Goal: Communication & Community: Ask a question

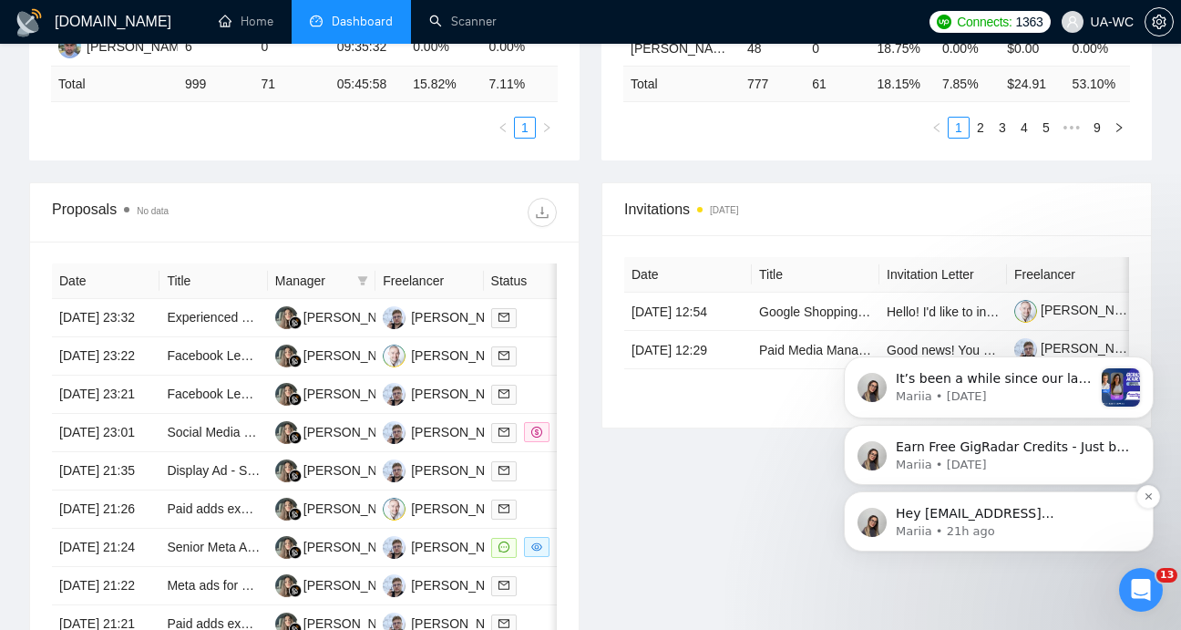
click at [1029, 531] on p "Mariia • 21h ago" at bounding box center [1013, 531] width 235 height 16
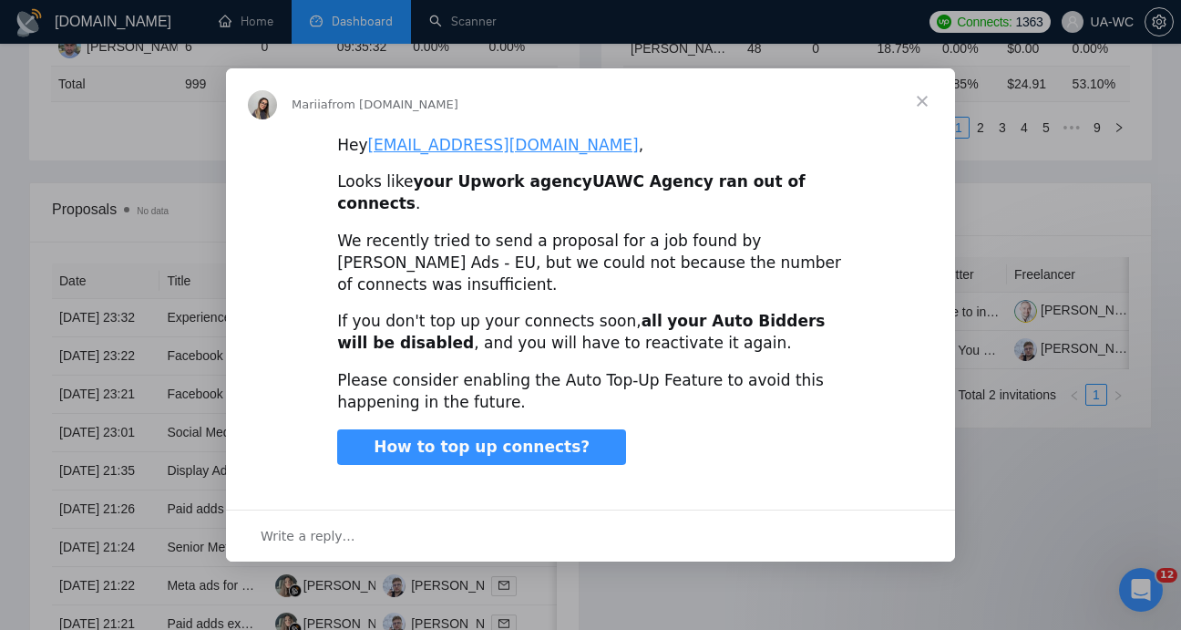
click at [918, 123] on span "Close" at bounding box center [922, 101] width 66 height 66
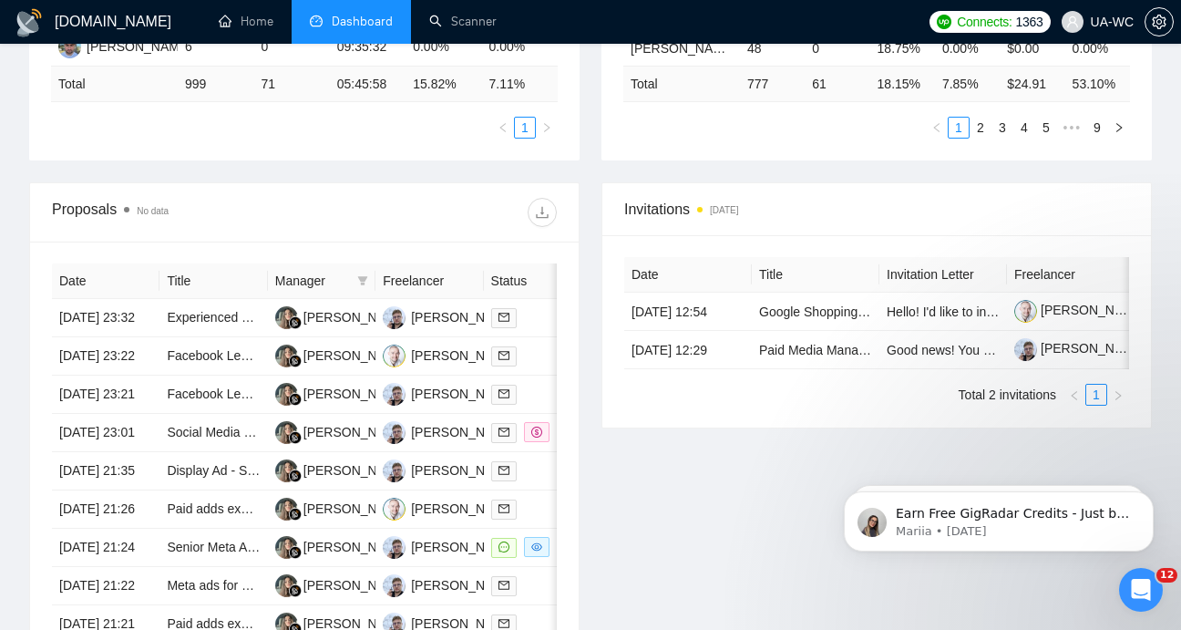
click at [1133, 597] on icon "Open Intercom Messenger" at bounding box center [1141, 590] width 30 height 30
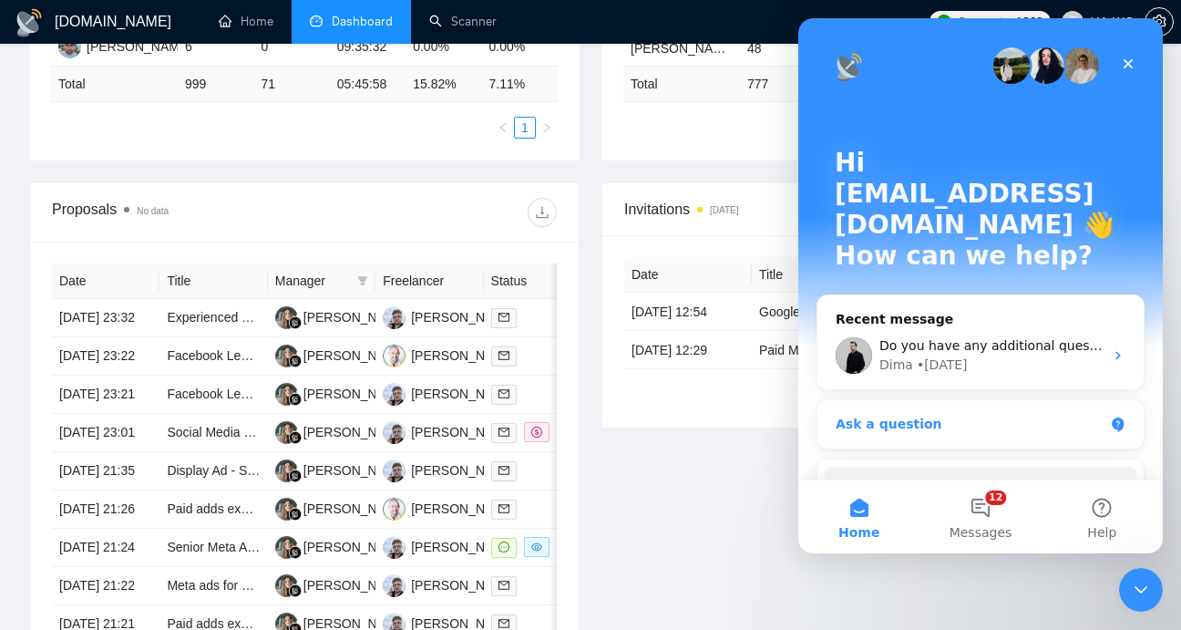
click at [911, 415] on div "Ask a question" at bounding box center [970, 424] width 268 height 19
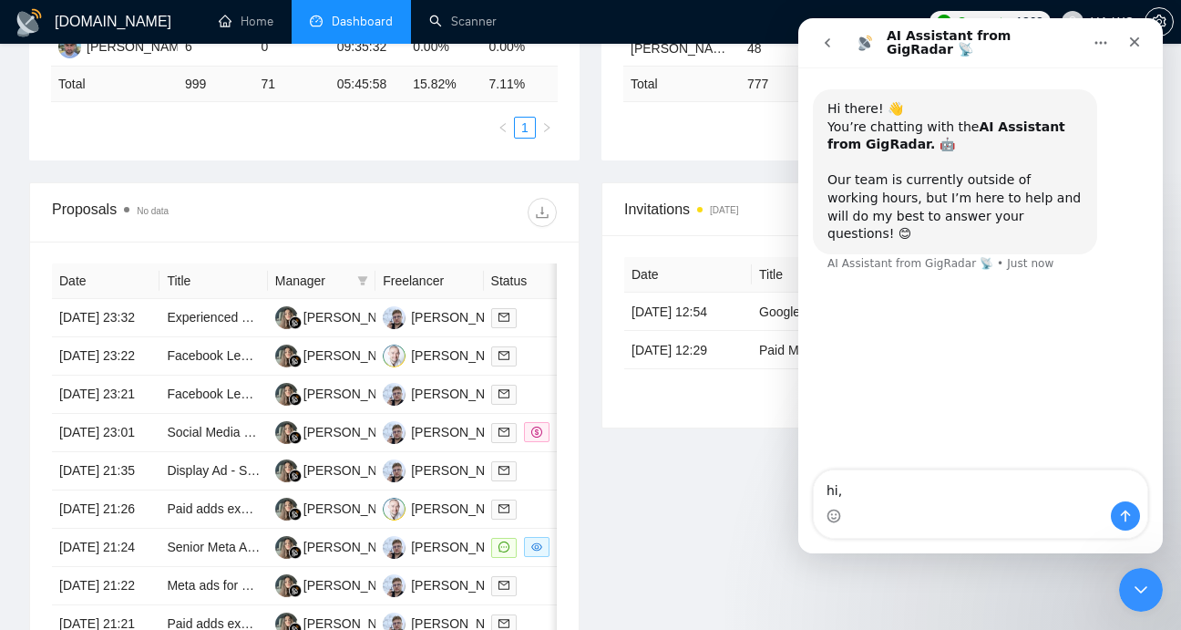
type textarea "hi,"
type textarea "ca"
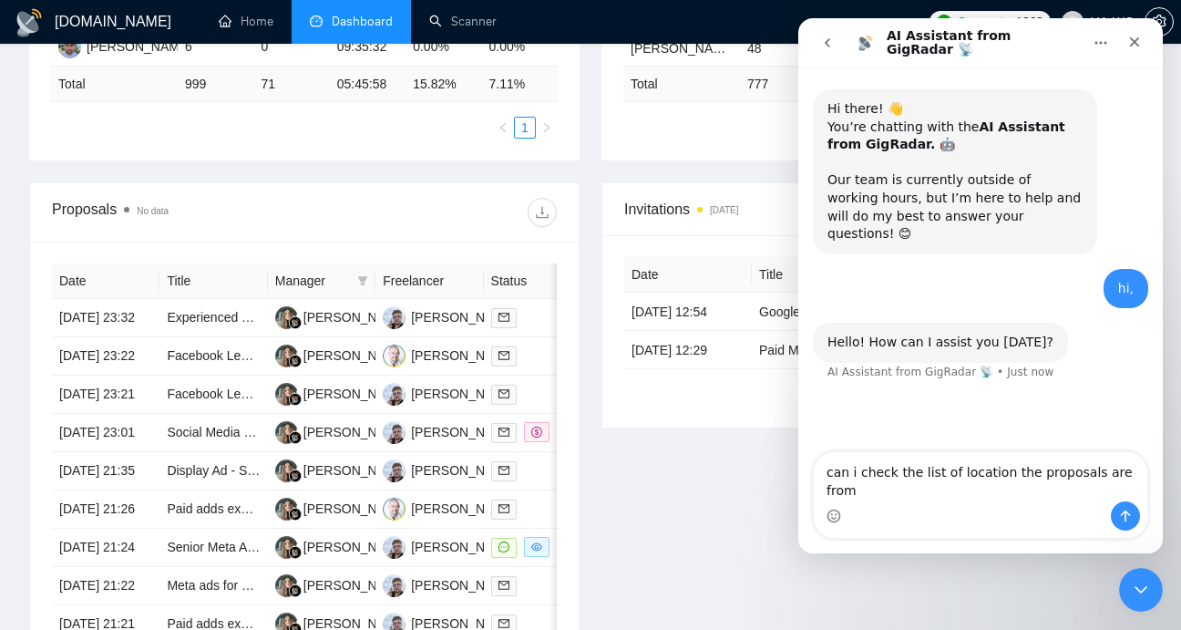
type textarea "can i check the list of location the proposals are from?"
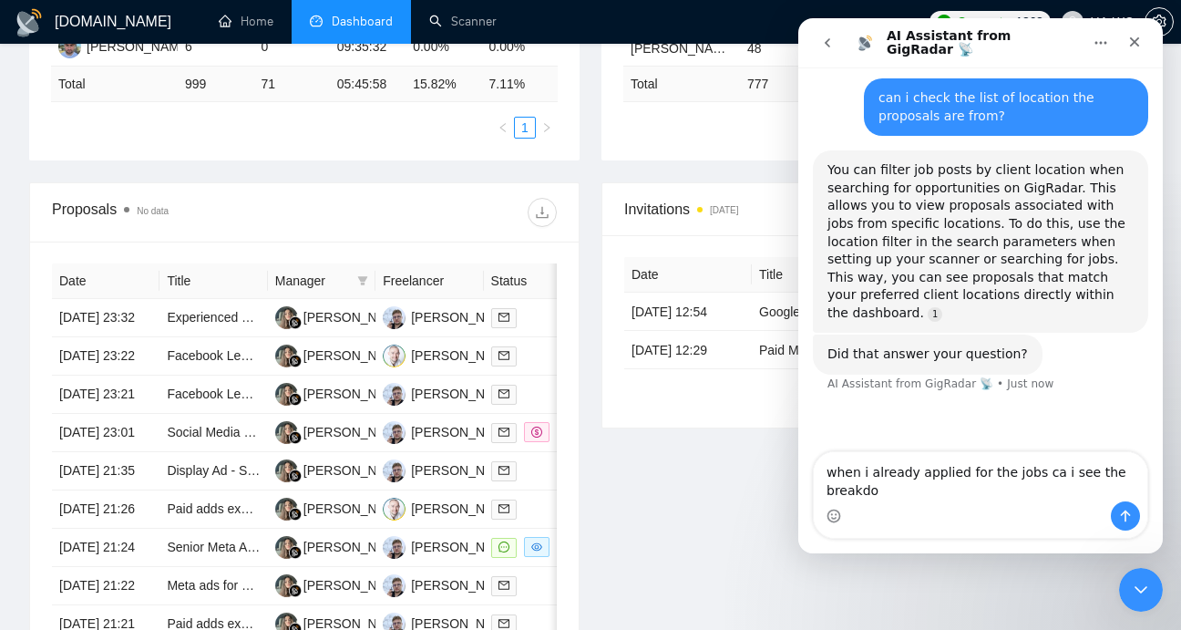
scroll to position [278, 0]
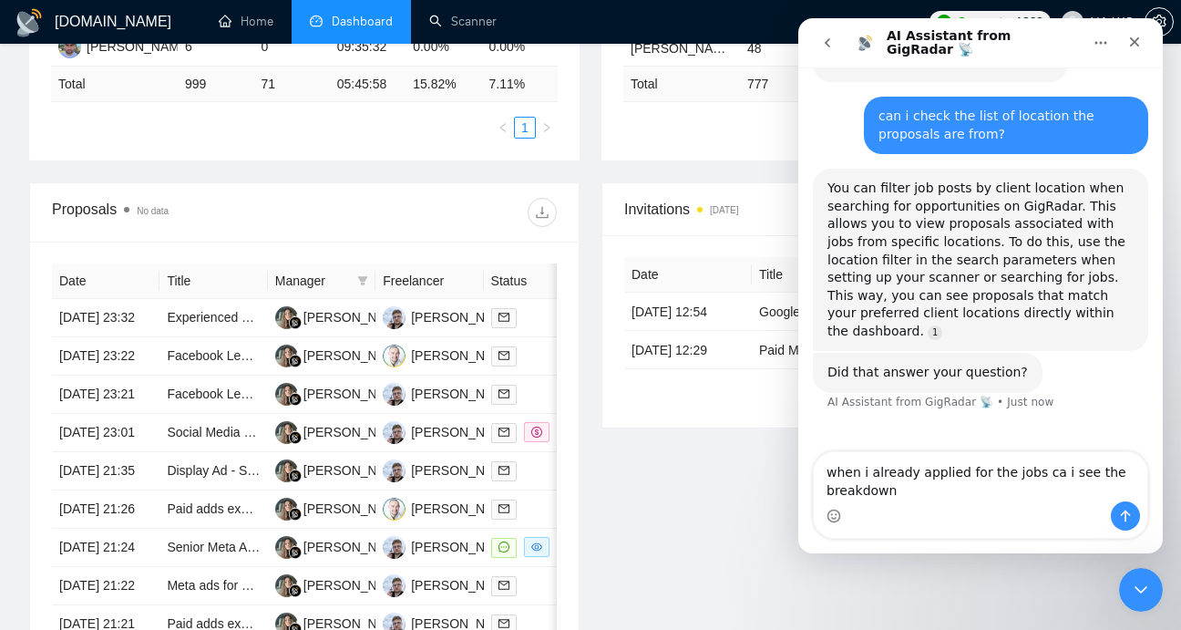
type textarea "when i already applied for the jobs ca i see the breakdown?"
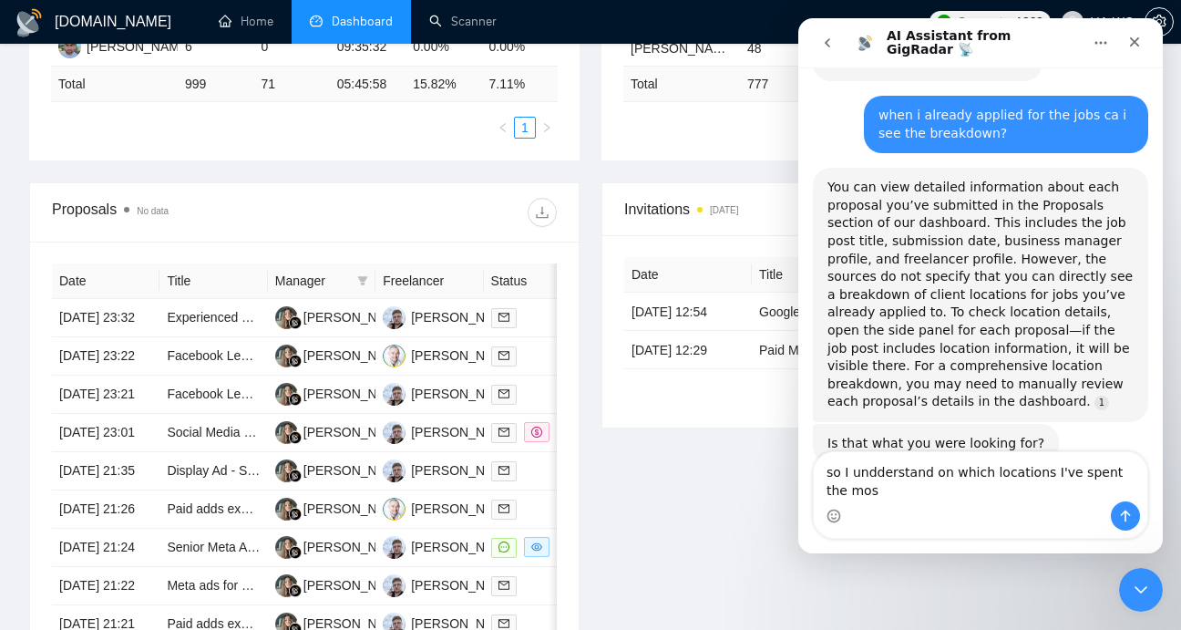
scroll to position [606, 0]
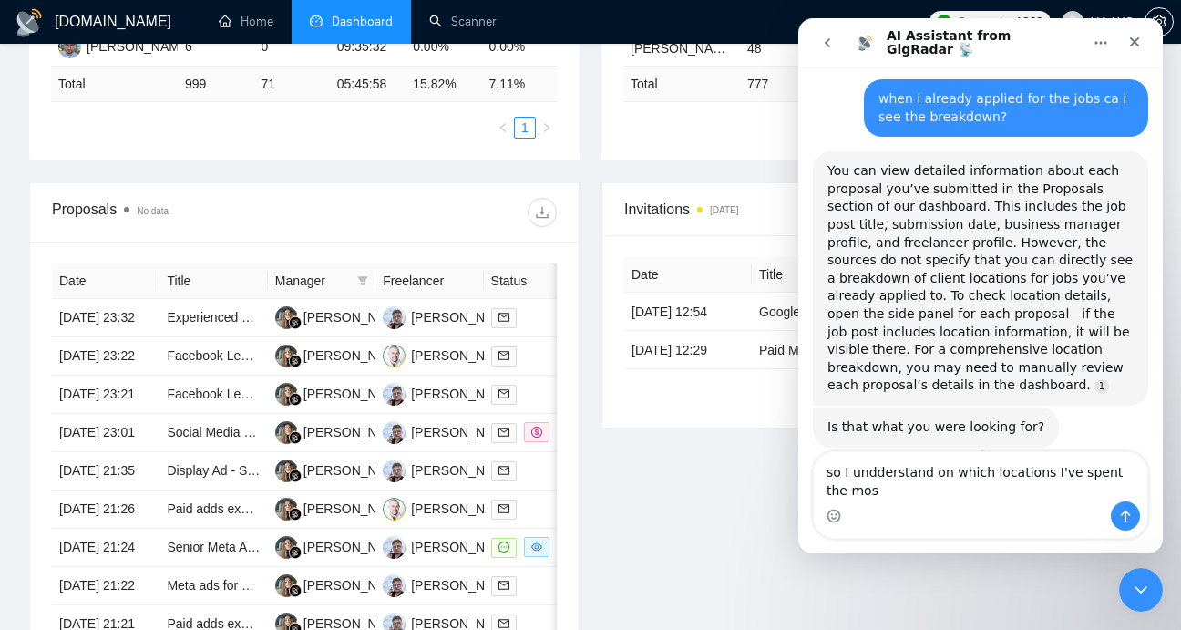
type textarea "so I undderstand on which locations I've spent the most"
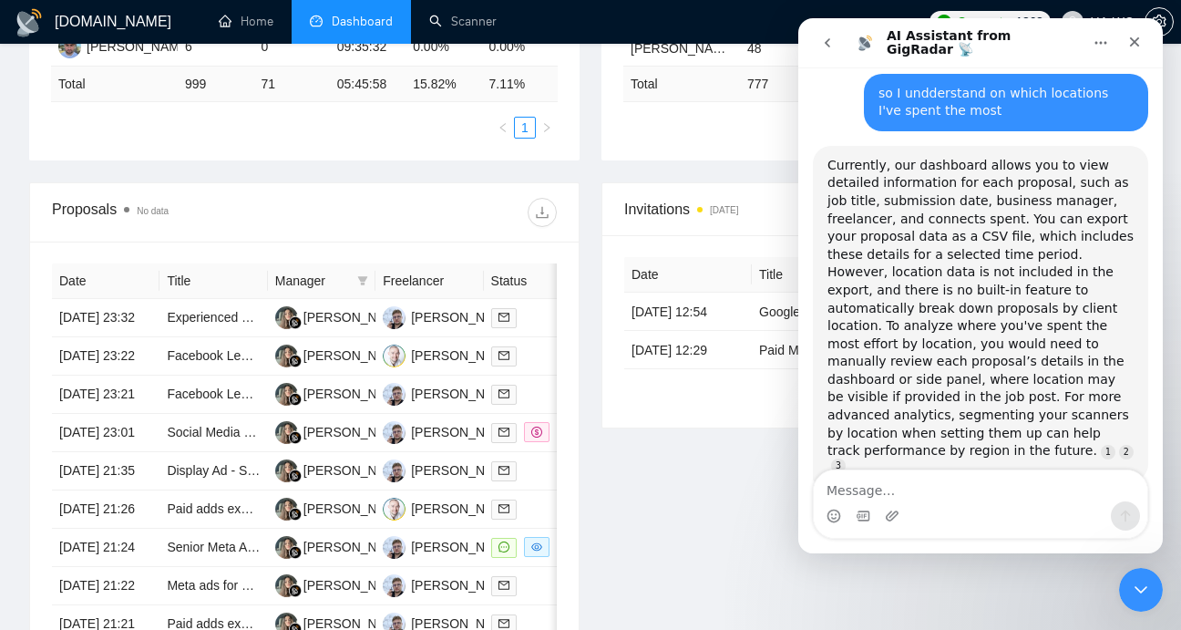
scroll to position [1023, 0]
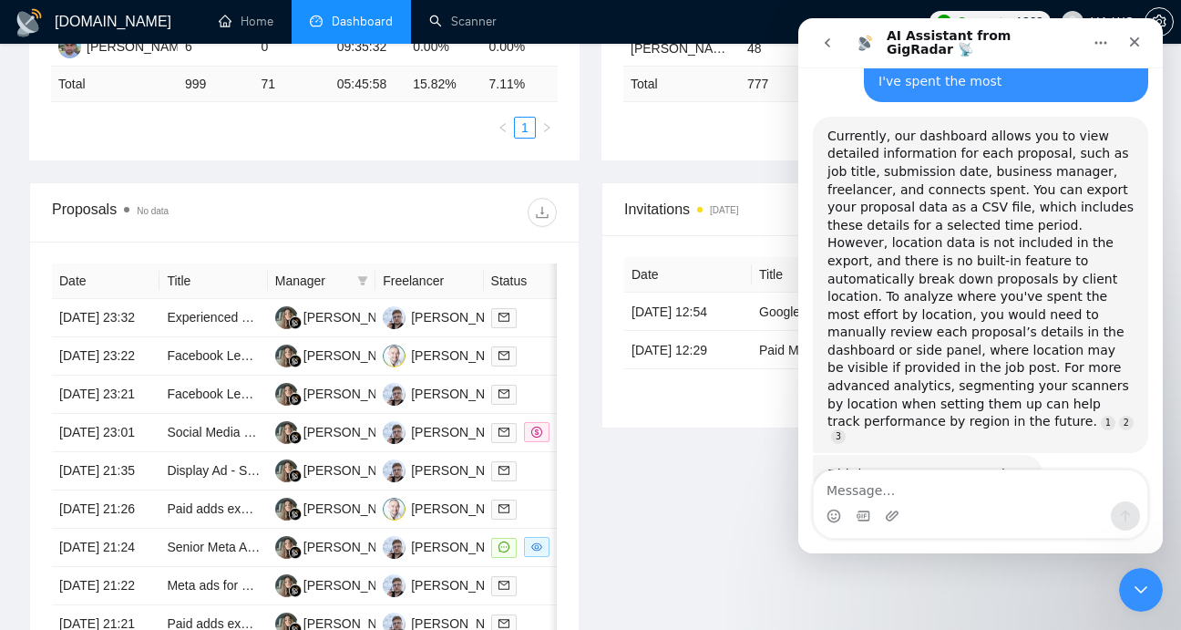
click at [1134, 41] on icon "Close" at bounding box center [1135, 42] width 10 height 10
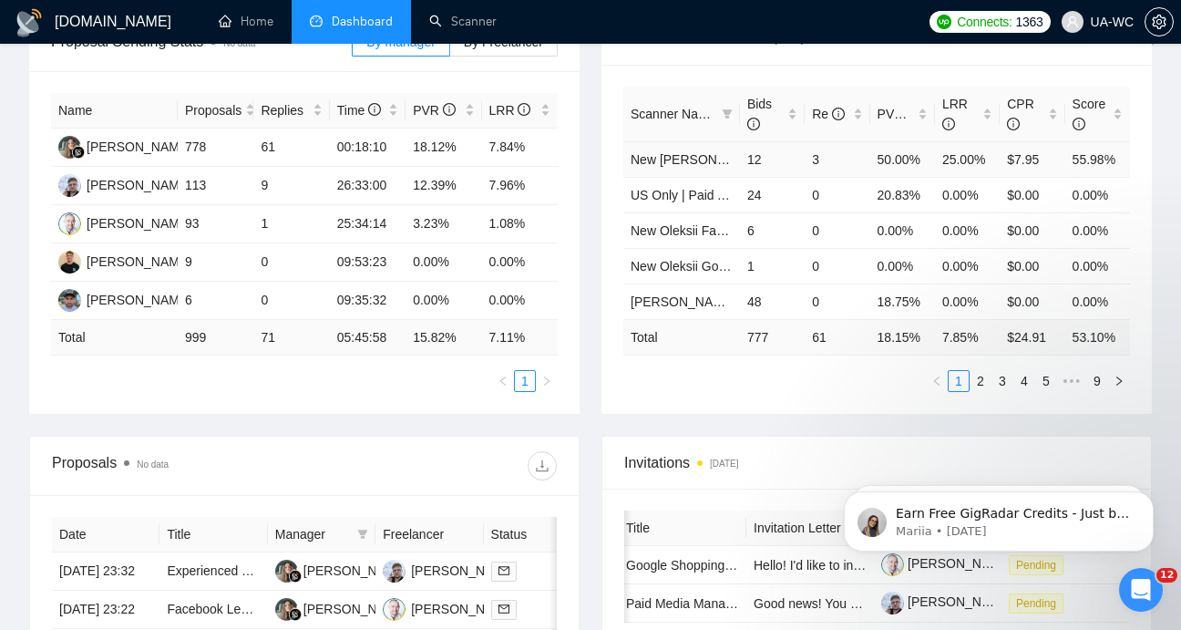
scroll to position [327, 0]
